Goal: Task Accomplishment & Management: Complete application form

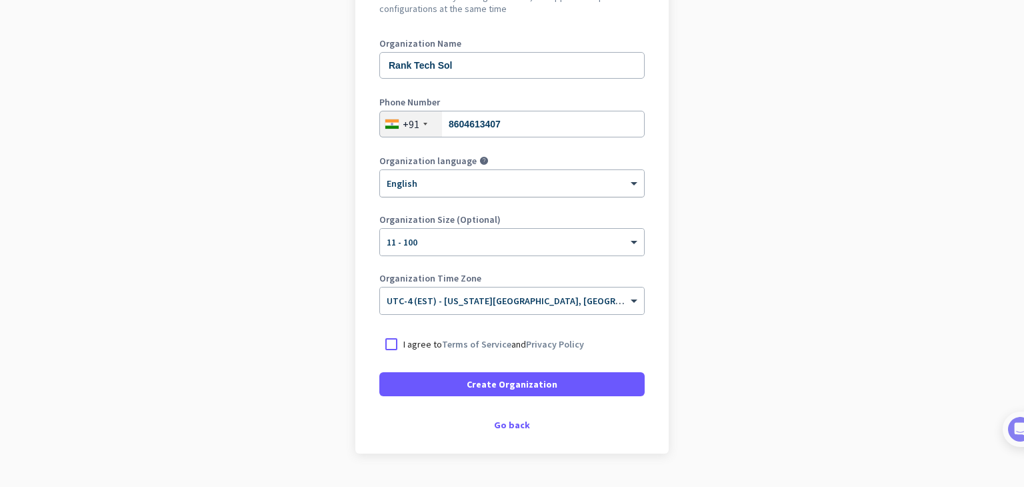
scroll to position [169, 0]
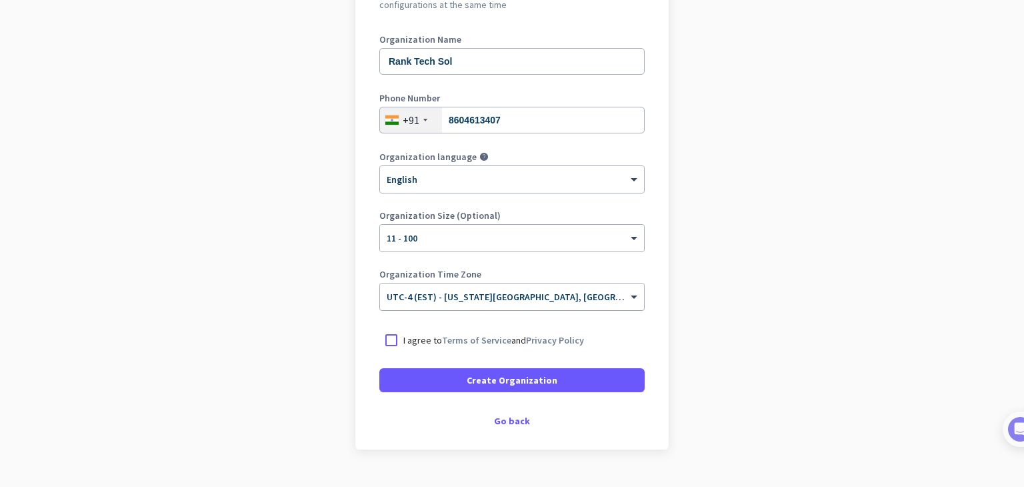
click at [550, 294] on input "text" at bounding box center [499, 292] width 224 height 10
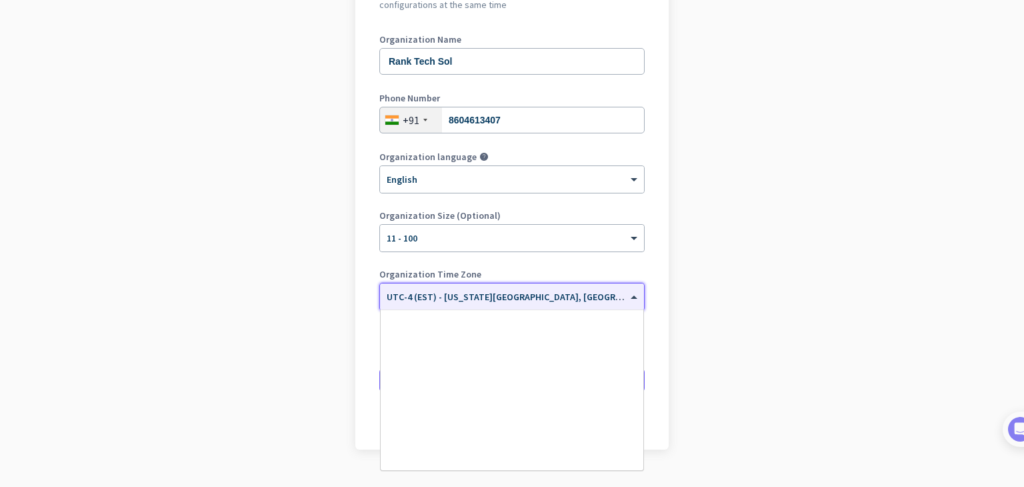
scroll to position [1540, 0]
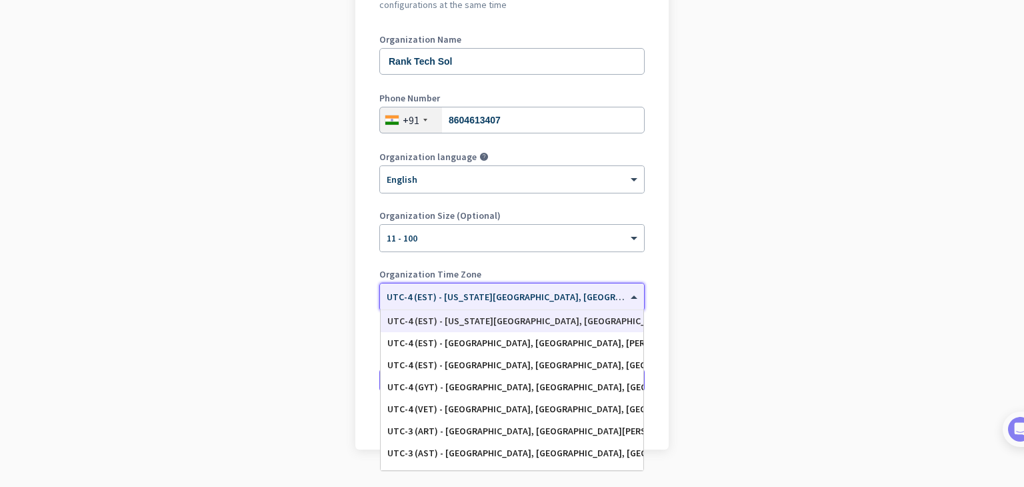
click at [533, 324] on div "UTC-4 (EST) - [US_STATE][GEOGRAPHIC_DATA], [GEOGRAPHIC_DATA], [GEOGRAPHIC_DATA]…" at bounding box center [511, 320] width 249 height 11
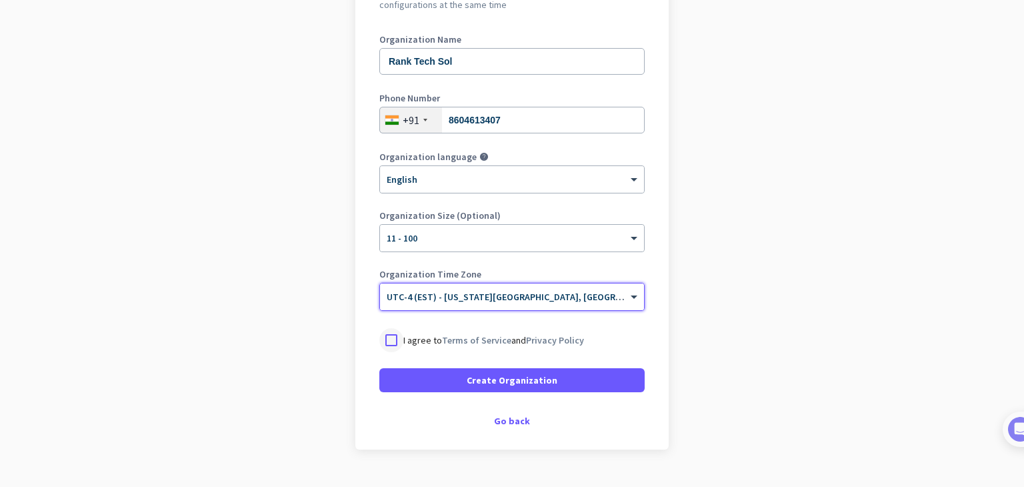
click at [384, 347] on div at bounding box center [391, 340] width 24 height 24
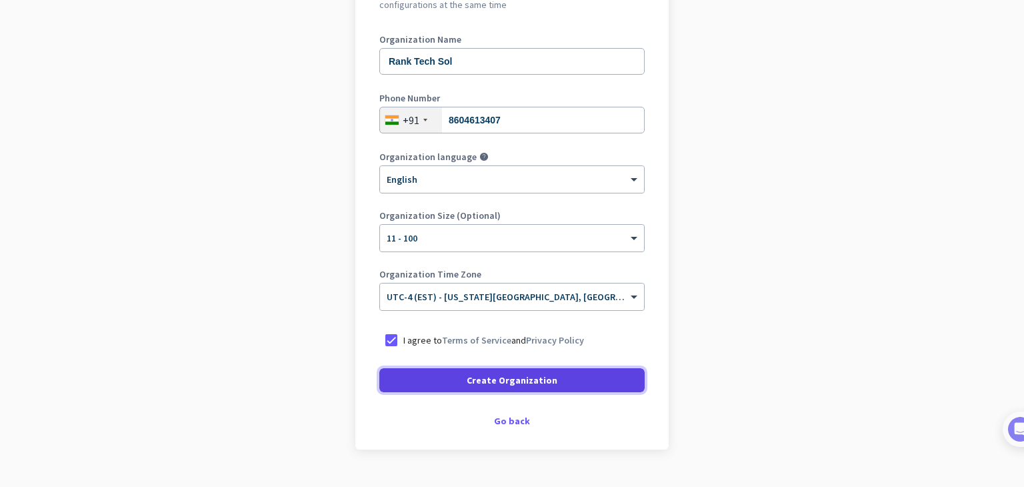
click at [425, 380] on span at bounding box center [511, 380] width 265 height 32
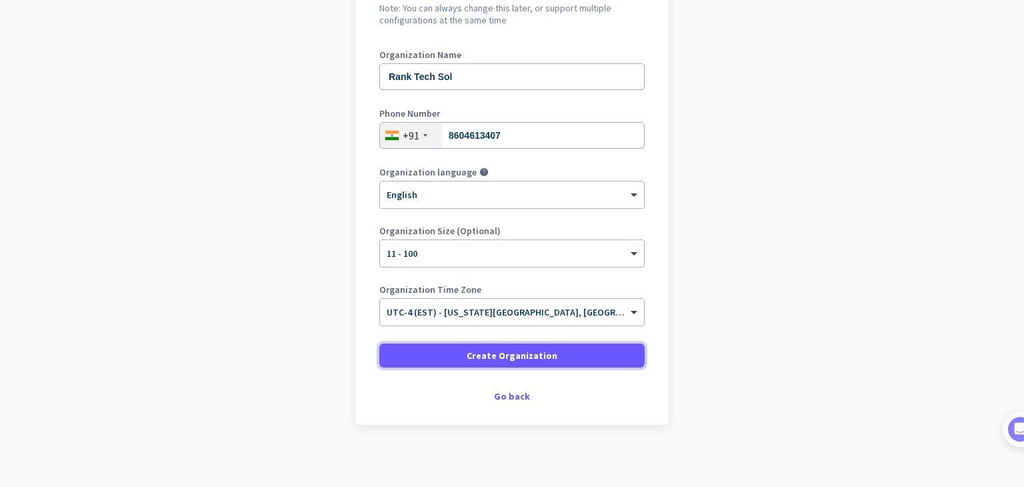
scroll to position [155, 0]
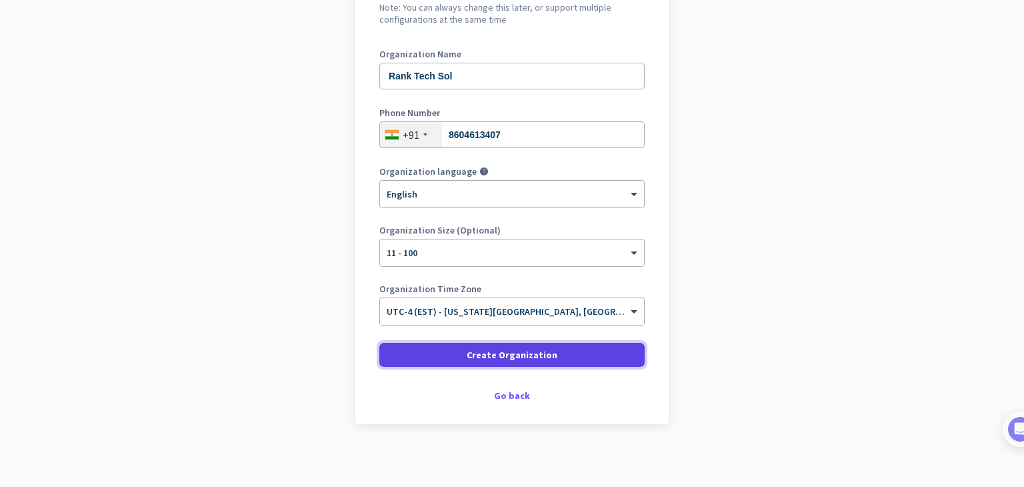
click at [435, 360] on span at bounding box center [511, 355] width 265 height 32
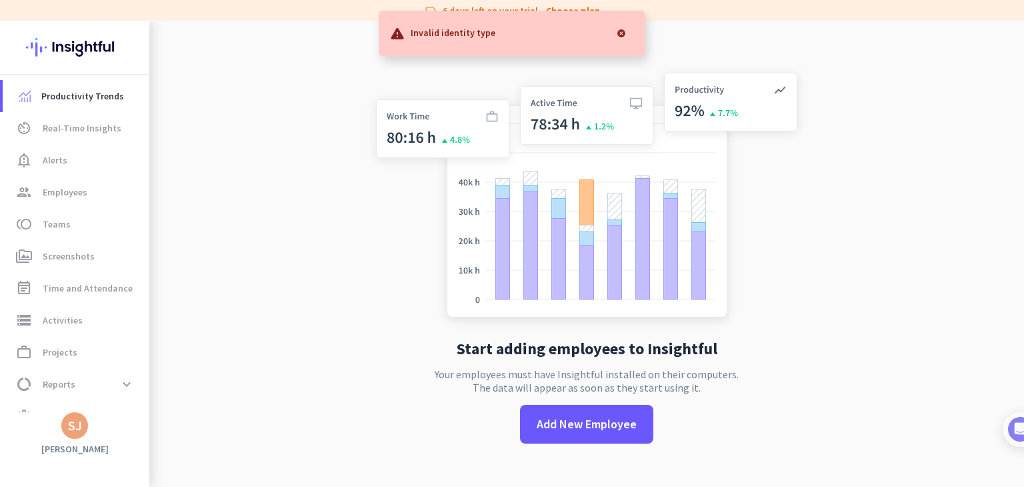
click at [620, 36] on div at bounding box center [621, 33] width 27 height 27
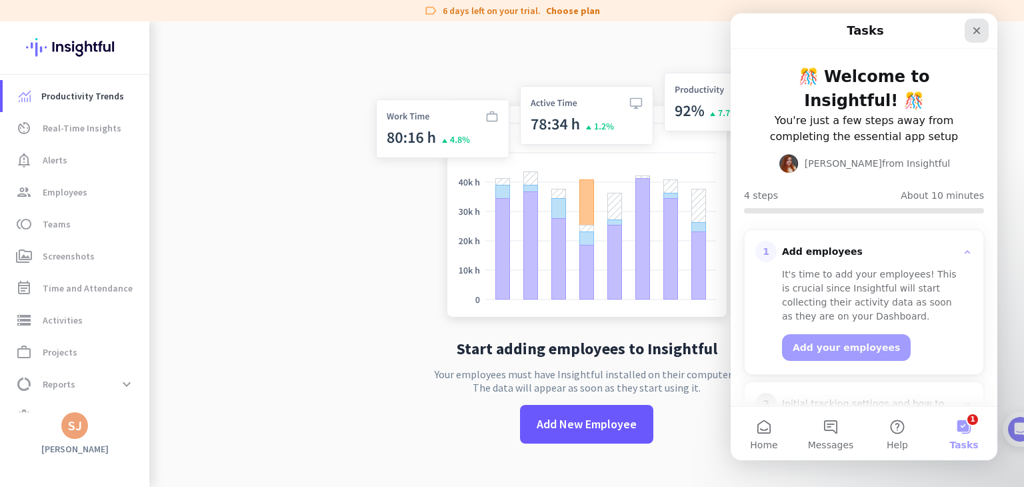
click at [970, 27] on div "Close" at bounding box center [977, 31] width 24 height 24
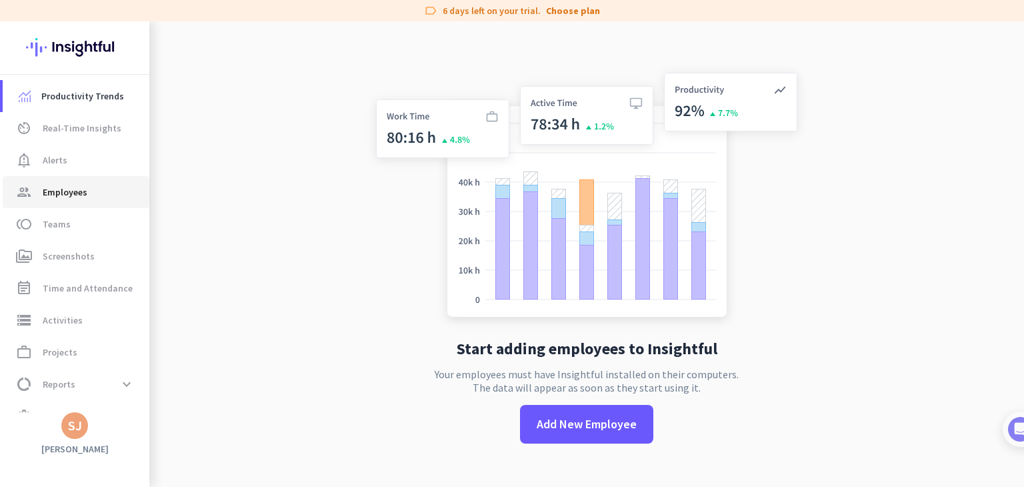
click at [52, 205] on link "group Employees" at bounding box center [76, 192] width 147 height 32
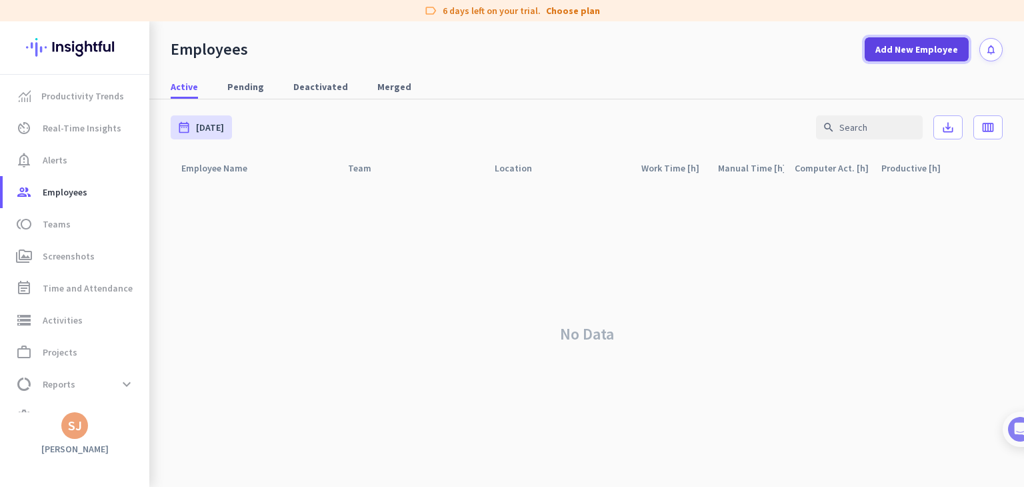
click at [901, 46] on span "Add New Employee" at bounding box center [917, 49] width 83 height 13
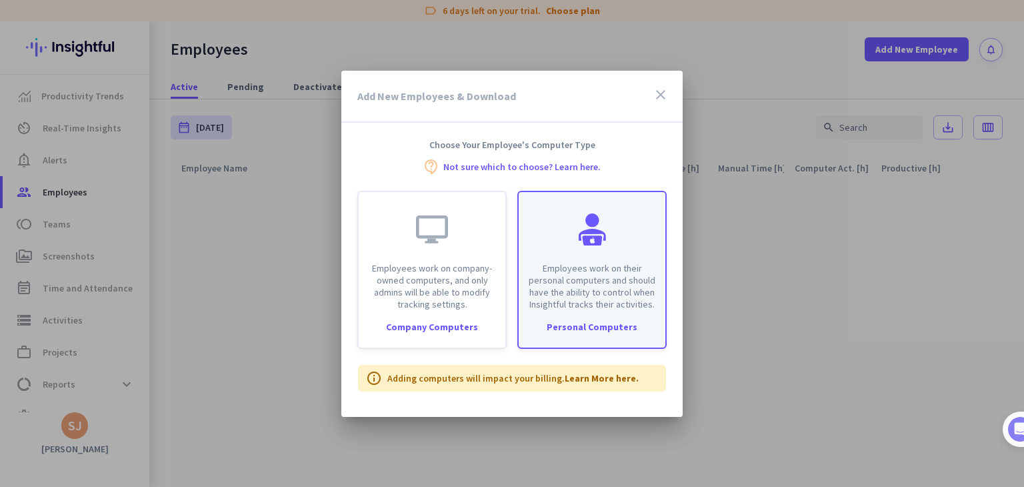
click at [573, 274] on p "Employees work on their personal computers and should have the ability to contr…" at bounding box center [592, 286] width 131 height 48
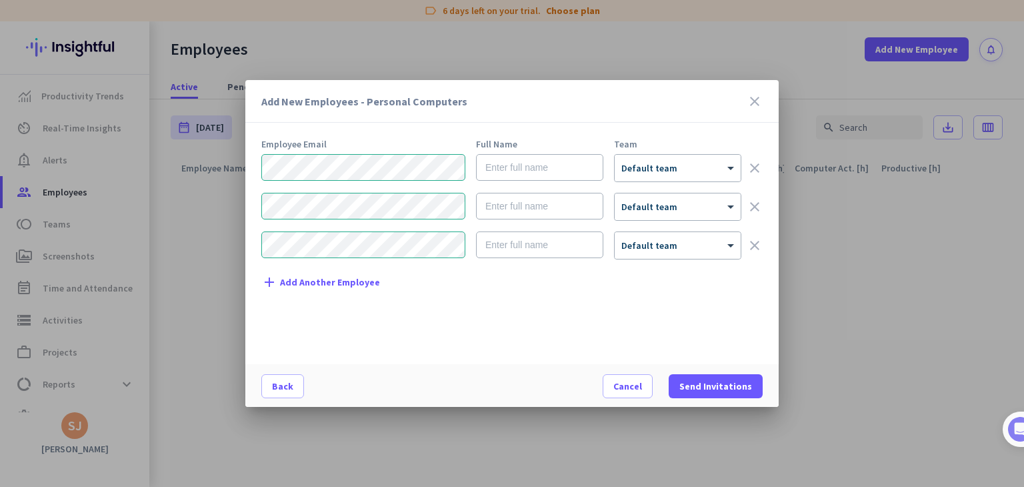
click at [302, 277] on span "Add Another Employee" at bounding box center [330, 282] width 100 height 10
click at [320, 333] on div "Employee Email Full Name Team × Default team clear × Default team clear × Defau…" at bounding box center [517, 244] width 512 height 211
click at [320, 329] on div "Employee Email Full Name Team × Default team clear × Default team clear × Defau…" at bounding box center [517, 244] width 512 height 211
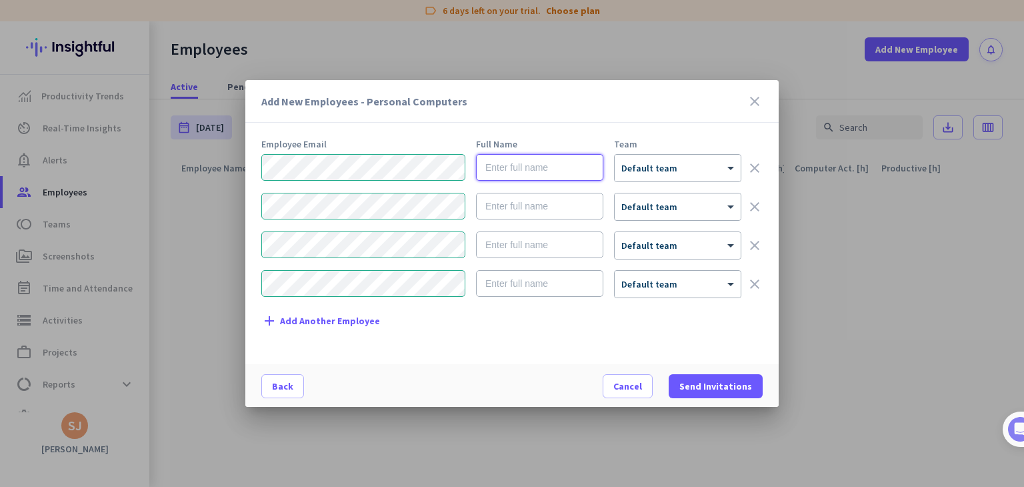
click at [538, 171] on input "text" at bounding box center [539, 167] width 127 height 27
paste input "[PERSON_NAME]"
type input "[PERSON_NAME]"
click at [494, 211] on input "text" at bounding box center [539, 206] width 127 height 27
paste input "[PERSON_NAME]"
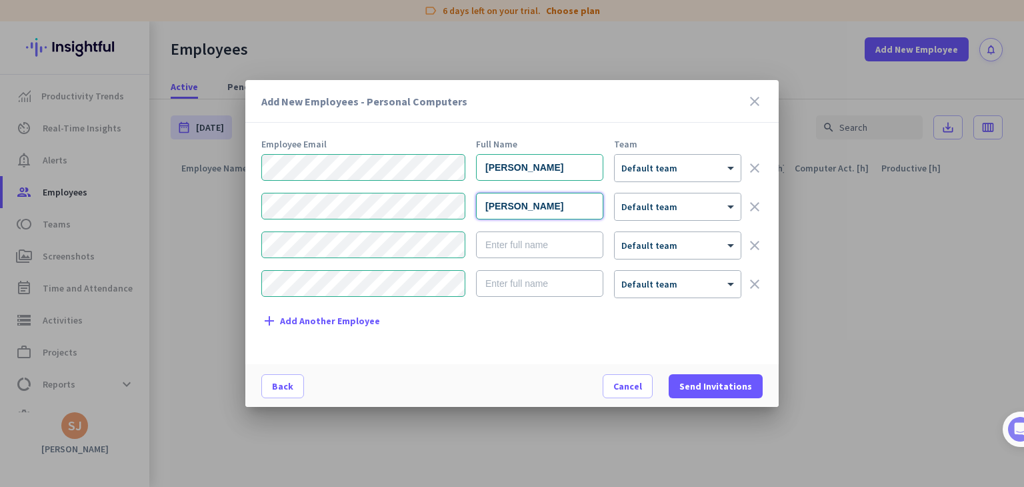
type input "[PERSON_NAME]"
click at [495, 245] on input "text" at bounding box center [539, 244] width 127 height 27
paste input "[PERSON_NAME]"
type input "[PERSON_NAME]"
click at [506, 279] on input "text" at bounding box center [539, 283] width 127 height 27
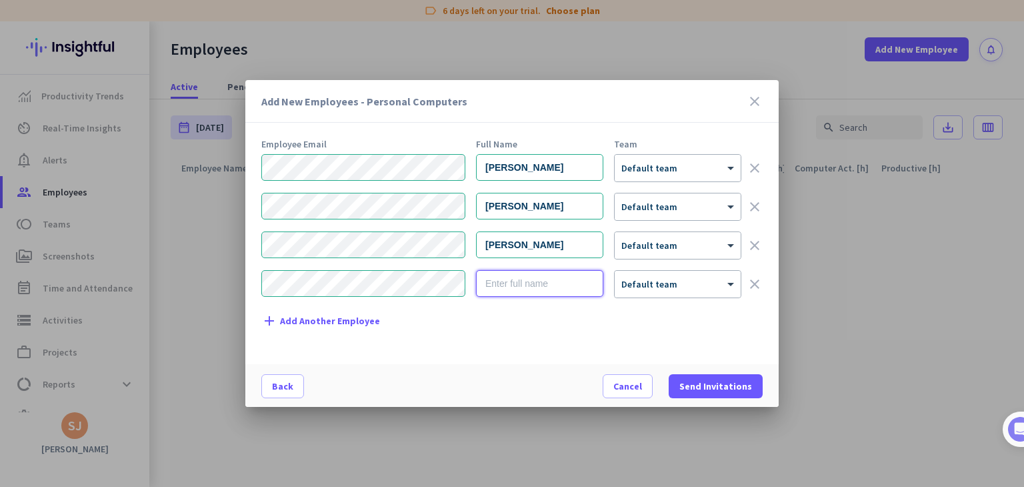
paste input "[PERSON_NAME]"
type input "[PERSON_NAME]"
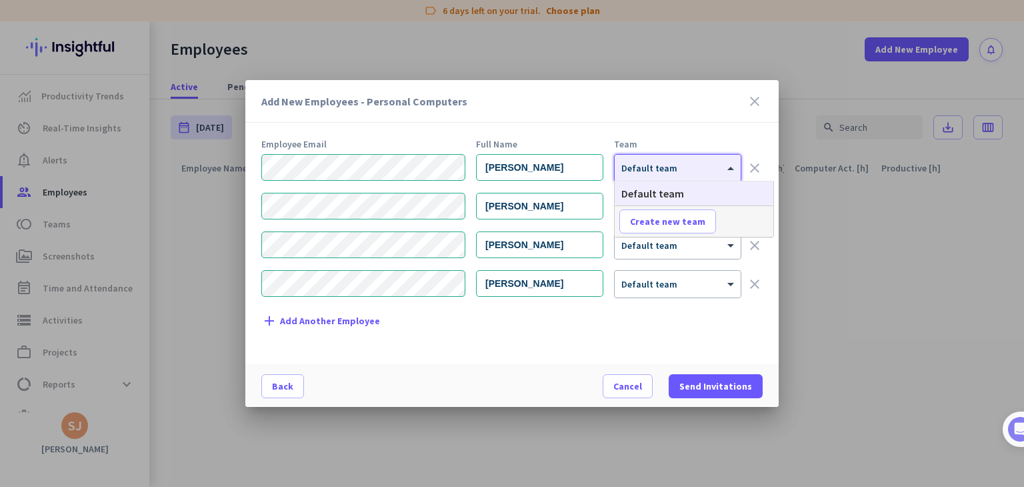
click at [674, 163] on div at bounding box center [678, 163] width 126 height 11
click at [666, 223] on span "Create new team" at bounding box center [667, 221] width 75 height 13
click at [666, 223] on input "text" at bounding box center [668, 221] width 99 height 24
type input "Sales"
click at [742, 221] on span "Save" at bounding box center [748, 221] width 21 height 12
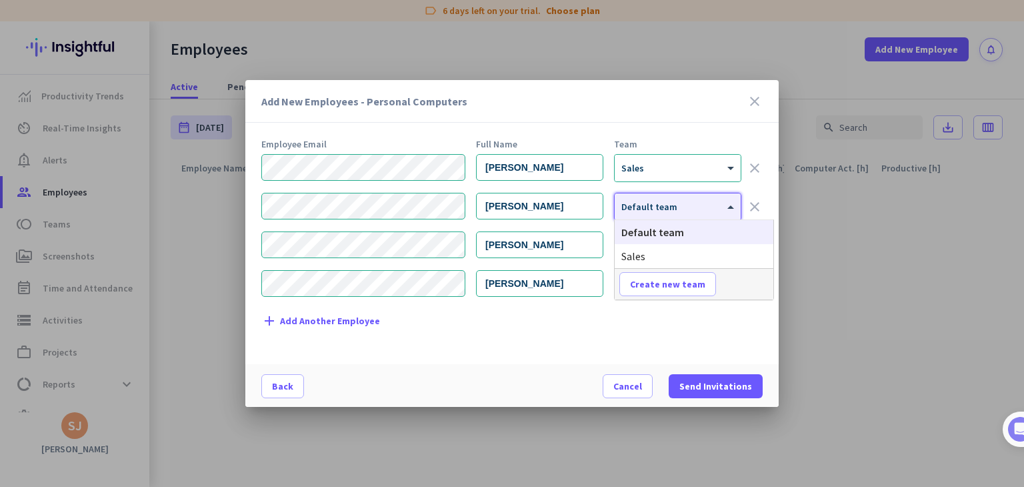
click at [677, 205] on div at bounding box center [678, 202] width 126 height 11
click at [671, 255] on div "Sales" at bounding box center [694, 256] width 159 height 24
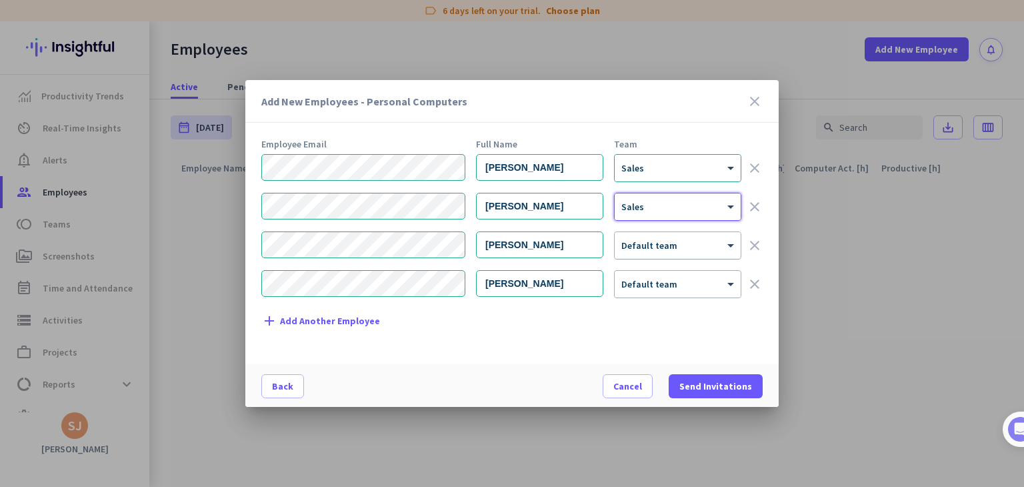
click at [670, 254] on div "× Default team" at bounding box center [678, 245] width 126 height 27
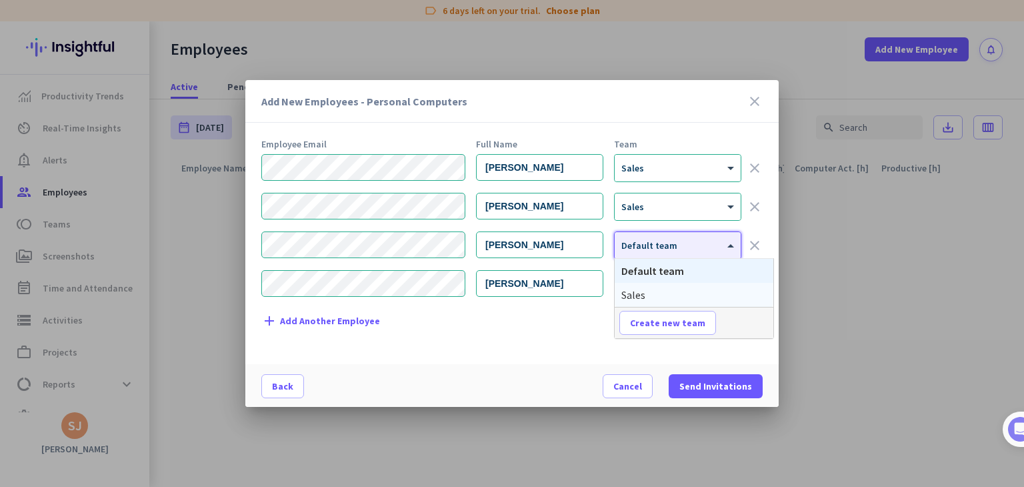
click at [660, 295] on div "Sales" at bounding box center [694, 295] width 159 height 24
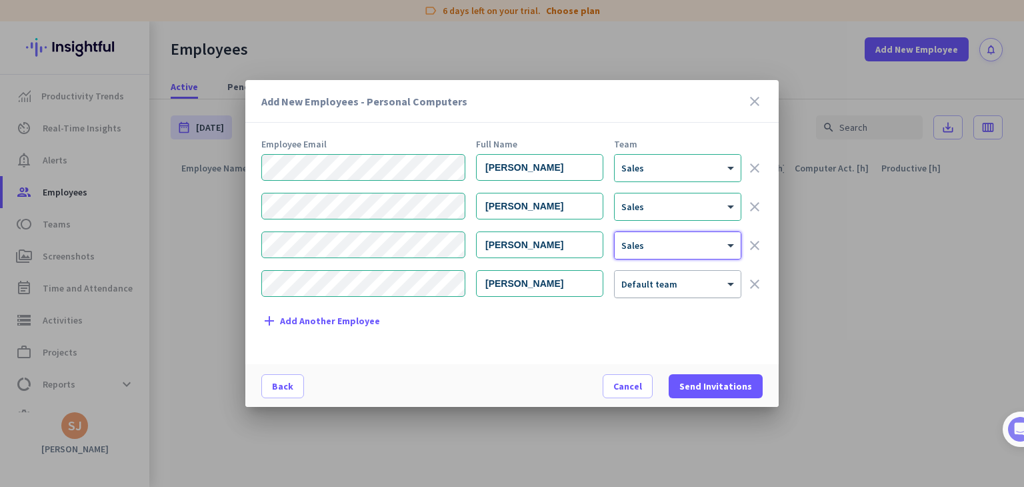
click at [660, 293] on div "× Default team" at bounding box center [678, 284] width 126 height 27
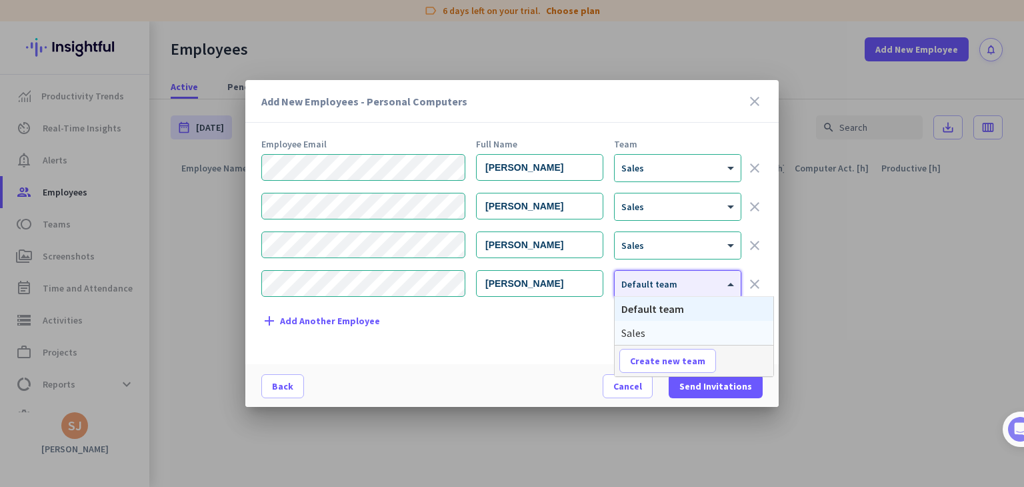
click at [656, 325] on div "Sales" at bounding box center [694, 333] width 159 height 24
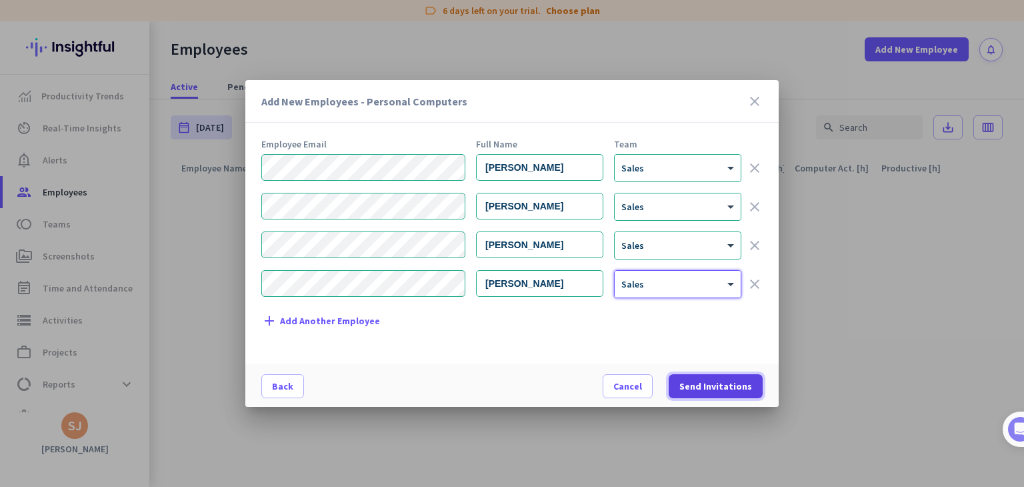
click at [692, 381] on span "Send Invitations" at bounding box center [716, 385] width 73 height 13
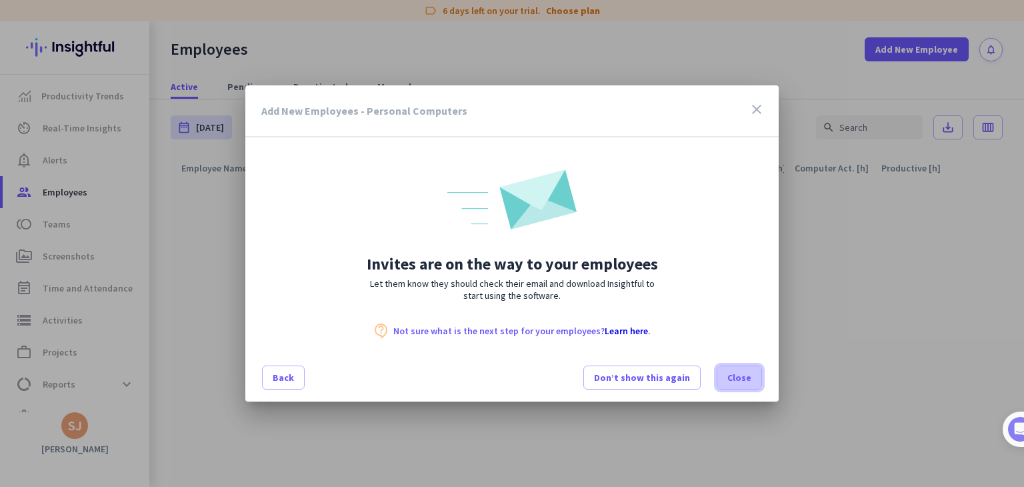
click at [735, 382] on span "Close" at bounding box center [740, 377] width 24 height 13
